Goal: Information Seeking & Learning: Learn about a topic

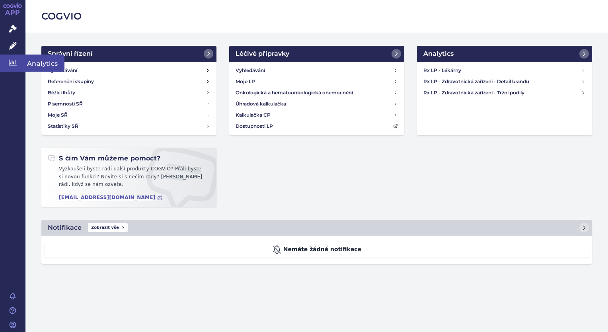
click at [17, 67] on link "Analytics" at bounding box center [12, 63] width 25 height 17
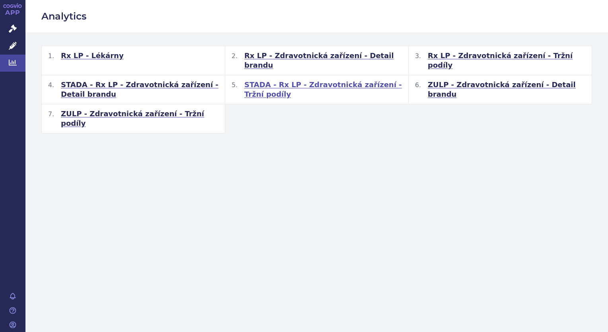
click at [344, 80] on span "STADA - Rx LP - Zdravotnická zařízení - Tržní podíly" at bounding box center [323, 89] width 158 height 19
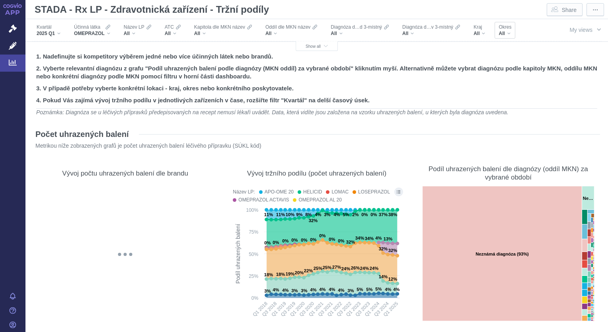
click at [508, 33] on div "All" at bounding box center [505, 33] width 13 height 6
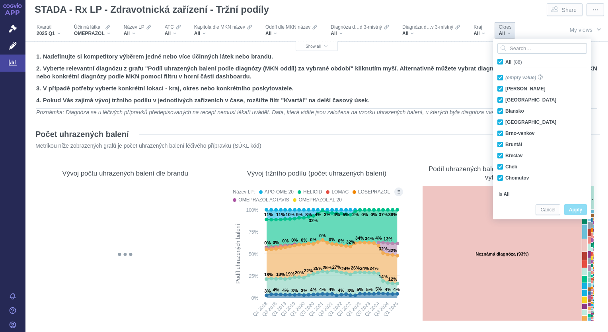
click at [506, 61] on span "All (88)" at bounding box center [514, 62] width 17 height 6
click at [506, 61] on input "All (88)" at bounding box center [508, 60] width 5 height 5
checkbox input "false"
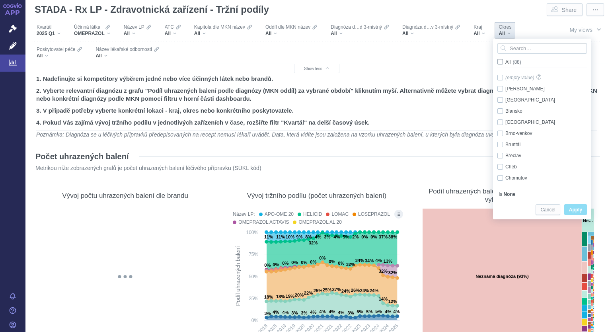
checkbox input "false"
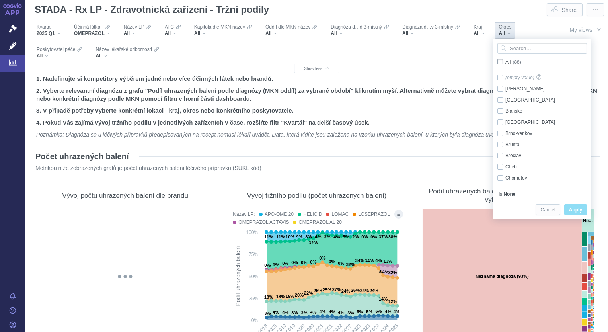
checkbox input "false"
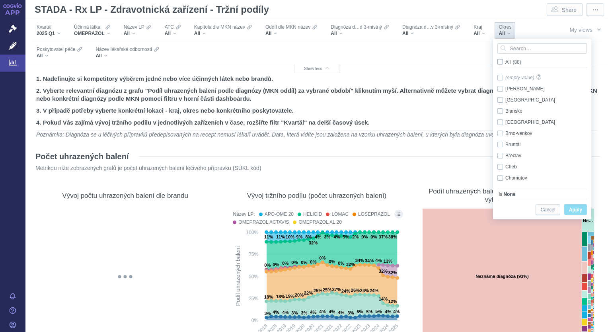
checkbox input "false"
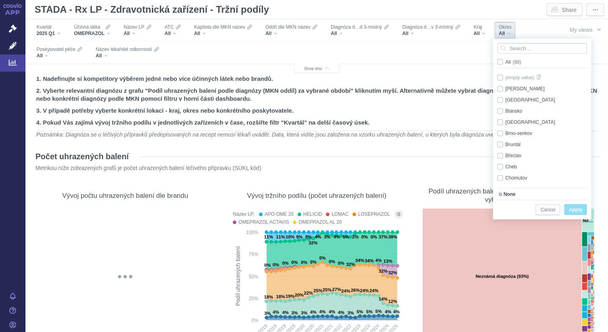
scroll to position [26, 0]
click at [500, 162] on div "Chrudim Only" at bounding box center [544, 162] width 100 height 11
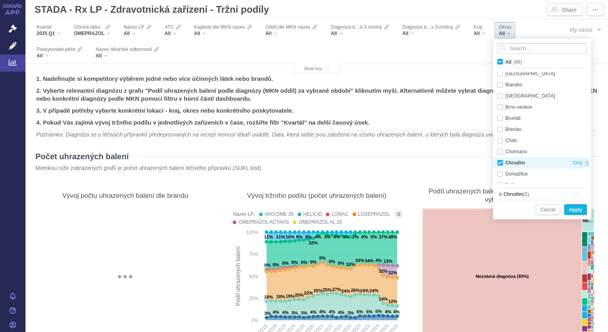
checkbox input "true"
click at [573, 208] on span "Apply" at bounding box center [575, 210] width 13 height 10
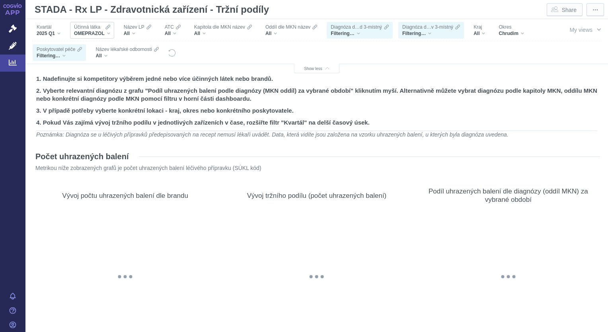
click at [108, 36] on div "OMEPRAZOL" at bounding box center [92, 33] width 36 height 6
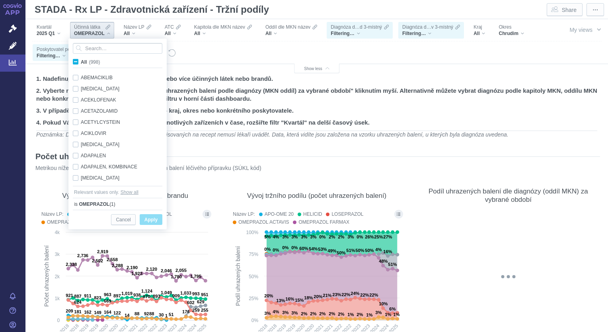
click at [81, 62] on span "All (998)" at bounding box center [90, 62] width 19 height 6
click at [81, 62] on input "All (998)" at bounding box center [83, 60] width 5 height 5
checkbox input "true"
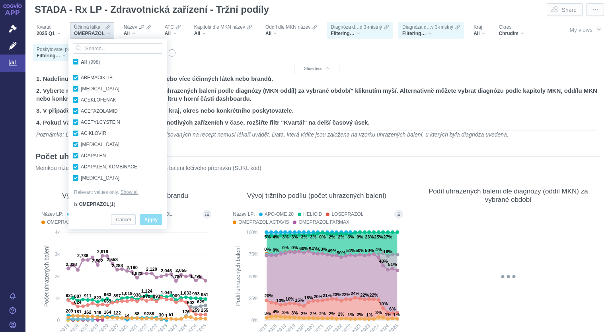
checkbox input "true"
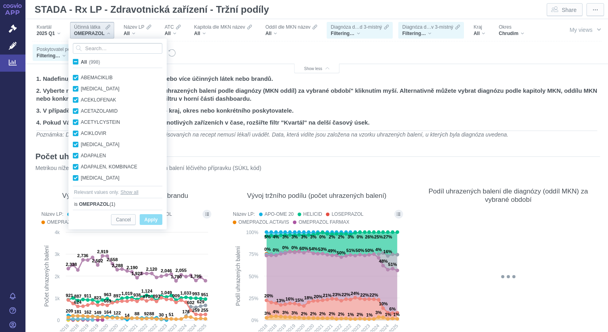
checkbox input "true"
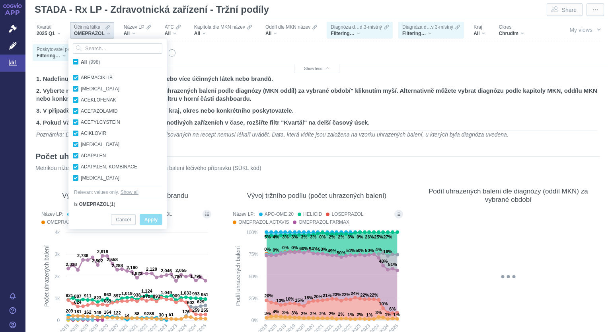
checkbox input "true"
click at [81, 62] on span "All (998)" at bounding box center [90, 62] width 19 height 6
click at [81, 62] on input "All (998)" at bounding box center [83, 60] width 5 height 5
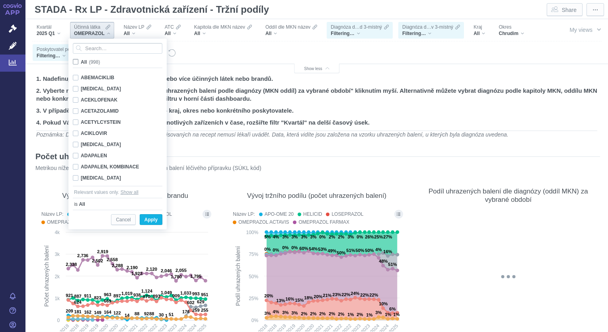
checkbox input "false"
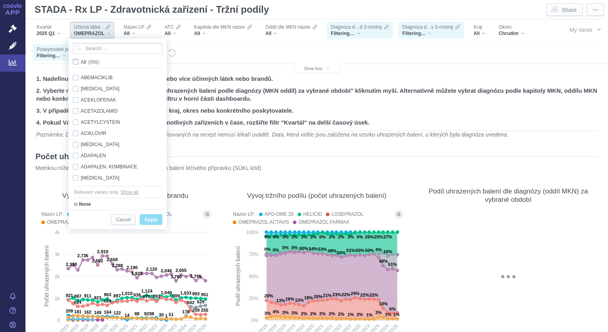
checkbox input "false"
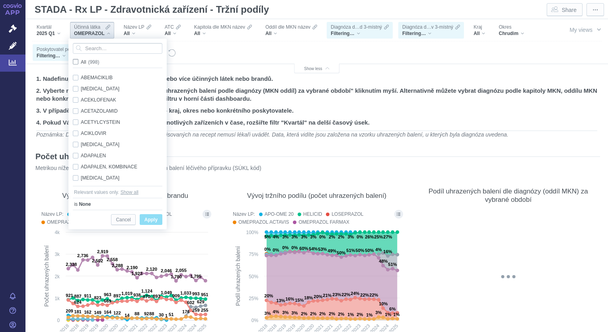
checkbox input "false"
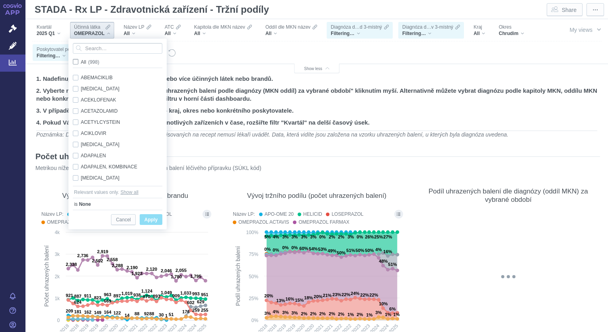
checkbox input "false"
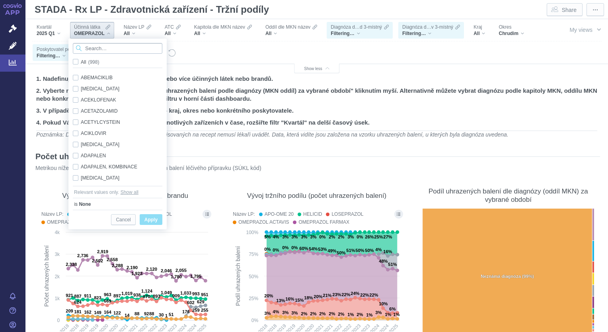
click at [91, 51] on input "Search attribute values" at bounding box center [118, 48] width 90 height 11
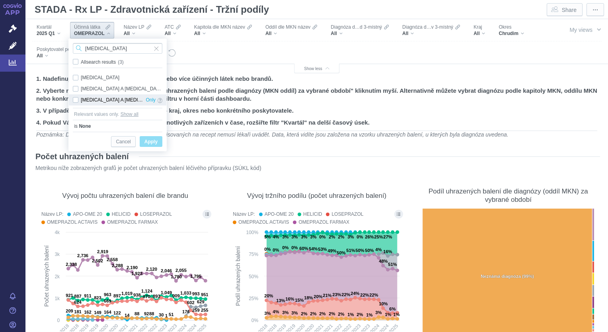
type input "[MEDICAL_DATA]"
click at [76, 98] on div "[MEDICAL_DATA] A [MEDICAL_DATA] Only" at bounding box center [118, 99] width 98 height 11
checkbox input "true"
click at [81, 63] on span "All search results (3)" at bounding box center [104, 62] width 46 height 6
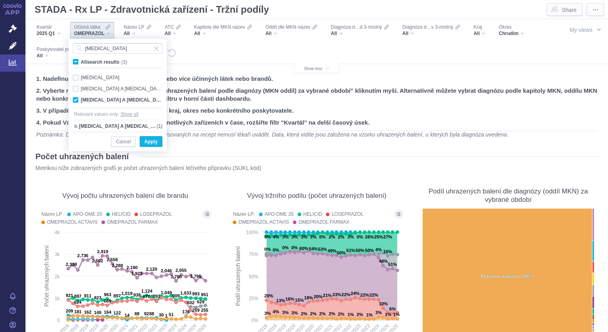
click at [81, 63] on input "All search results (3)" at bounding box center [83, 60] width 5 height 5
checkbox input "true"
click at [81, 63] on span "All search results (3)" at bounding box center [104, 62] width 46 height 6
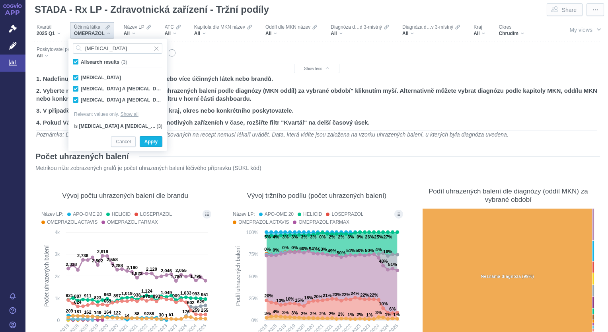
click at [81, 63] on input "All search results (3)" at bounding box center [83, 60] width 5 height 5
checkbox input "false"
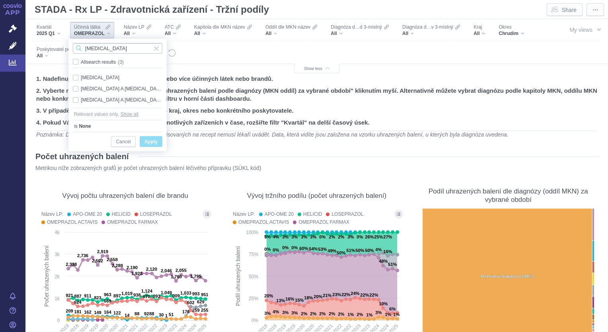
click at [115, 51] on input "[MEDICAL_DATA]" at bounding box center [118, 48] width 90 height 11
type input "t"
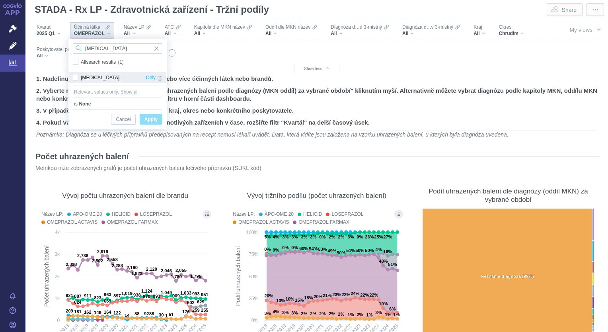
type input "[MEDICAL_DATA]"
click at [77, 78] on div "[MEDICAL_DATA] Only" at bounding box center [118, 77] width 98 height 11
checkbox input "true"
click at [150, 117] on span "Apply" at bounding box center [151, 120] width 13 height 10
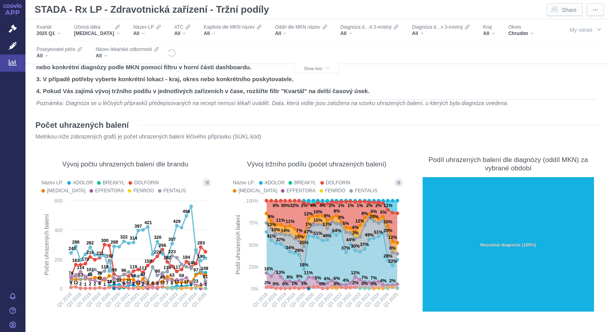
scroll to position [21, 0]
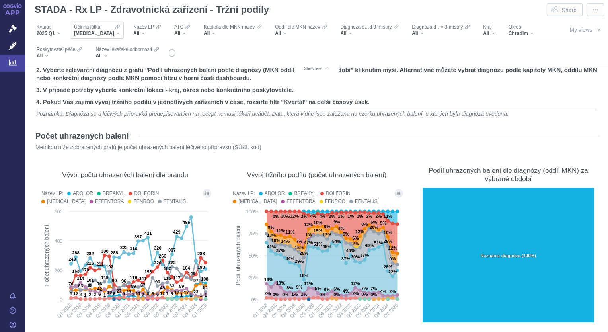
click at [102, 37] on div "Účinná [PERSON_NAME] [MEDICAL_DATA]" at bounding box center [97, 30] width 54 height 17
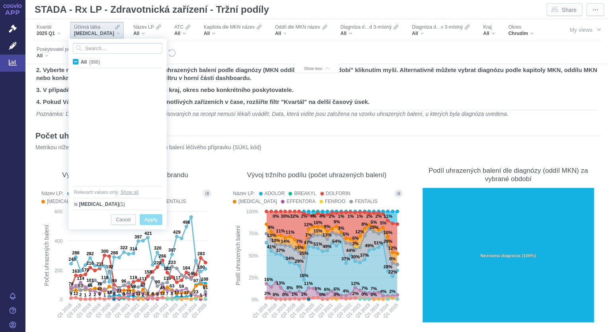
scroll to position [3138, 0]
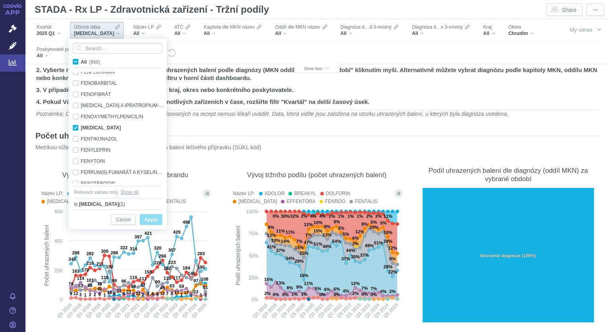
click at [227, 57] on div "Filters" at bounding box center [359, 52] width 366 height 22
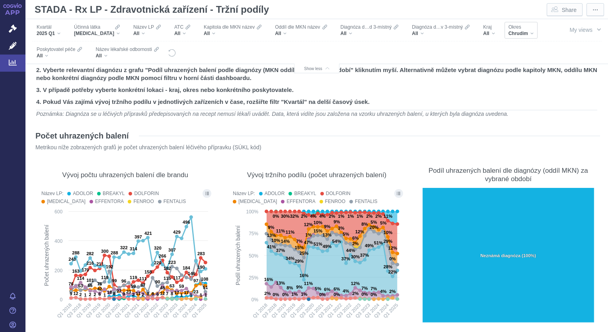
click at [518, 33] on div "Chrudim" at bounding box center [521, 33] width 25 height 6
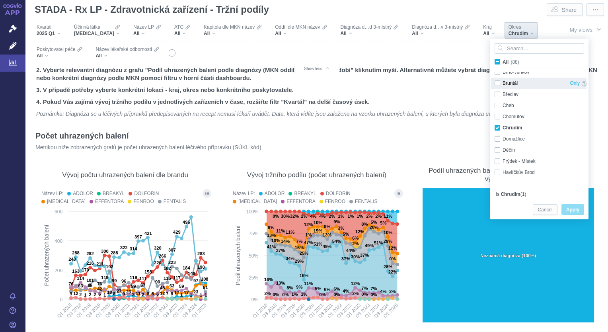
scroll to position [0, 0]
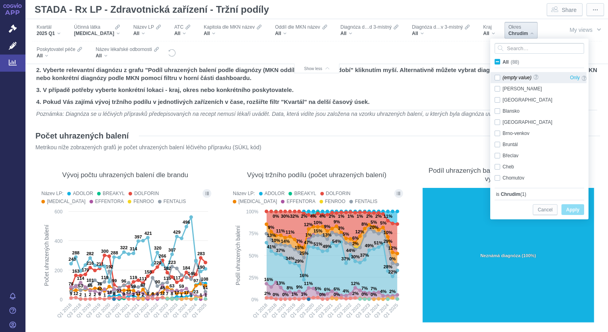
click at [498, 80] on div "(empty value) Only" at bounding box center [541, 77] width 100 height 11
checkbox input "false"
